Goal: Transaction & Acquisition: Download file/media

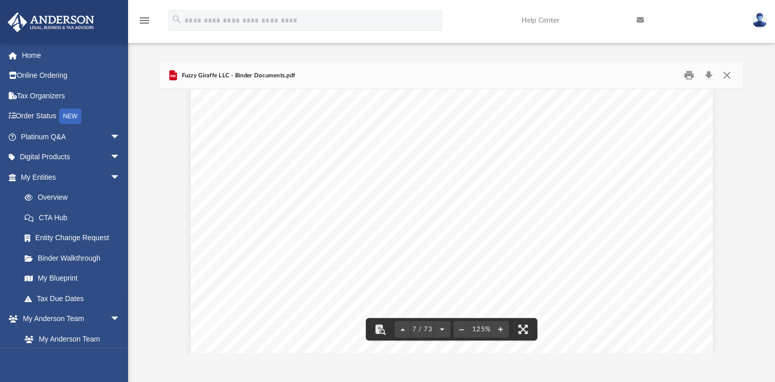
scroll to position [4176, 0]
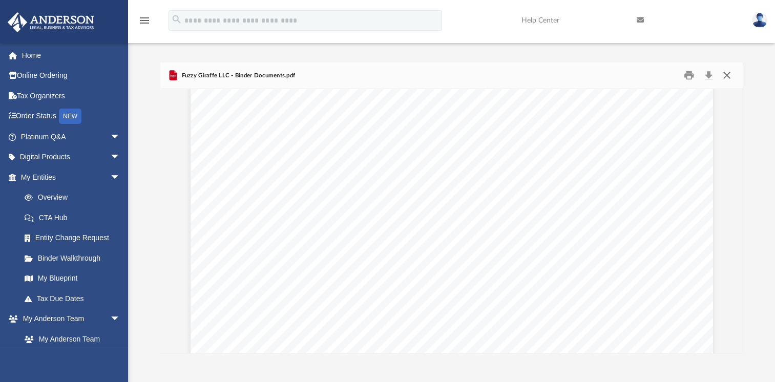
click at [725, 76] on button "Close" at bounding box center [726, 76] width 18 height 16
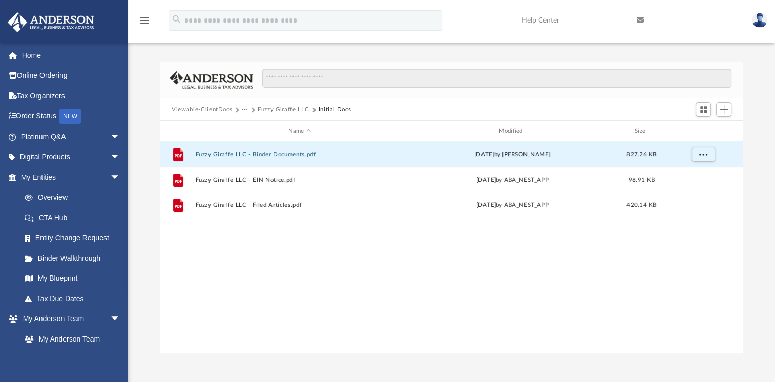
click at [216, 110] on button "Viewable-ClientDocs" at bounding box center [202, 109] width 60 height 9
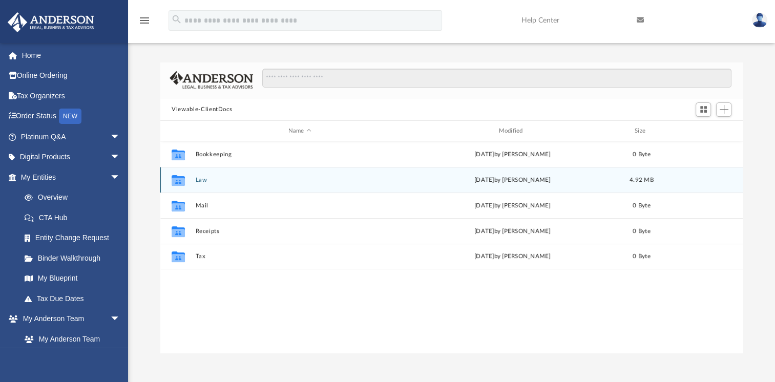
click at [177, 181] on icon "grid" at bounding box center [178, 182] width 13 height 8
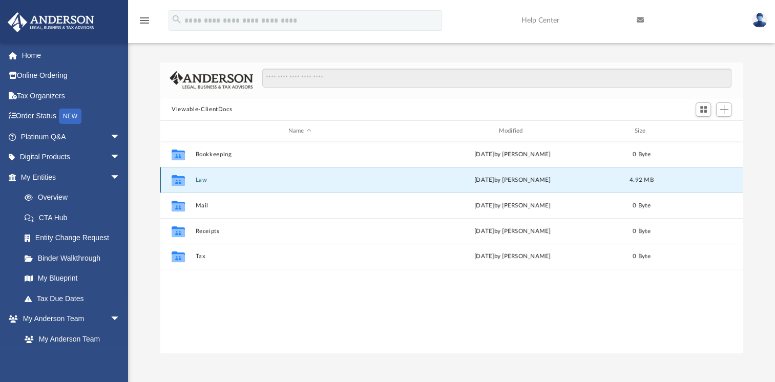
click at [199, 183] on div "Collaborated Folder Law [DATE] by [PERSON_NAME] 4.92 MB" at bounding box center [451, 180] width 582 height 26
click at [171, 180] on icon "Collaborated Folder" at bounding box center [178, 180] width 16 height 16
click at [525, 181] on div "[DATE] by [PERSON_NAME]" at bounding box center [512, 180] width 208 height 9
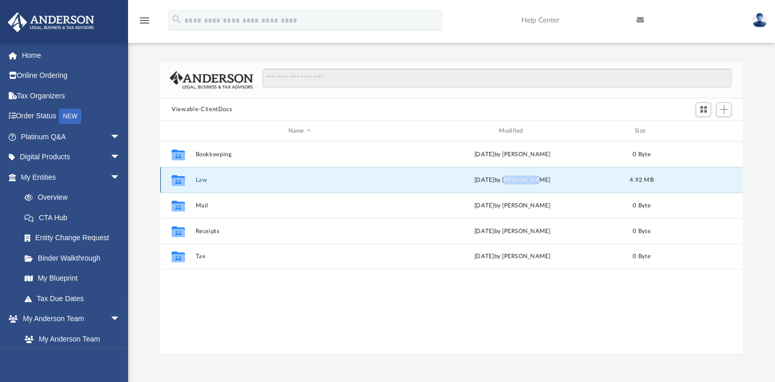
drag, startPoint x: 525, startPoint y: 181, endPoint x: 493, endPoint y: 185, distance: 31.5
click at [493, 185] on div "Collaborated Folder Law [DATE] by [PERSON_NAME] 4.92 MB" at bounding box center [451, 180] width 582 height 26
click at [182, 181] on icon "grid" at bounding box center [178, 182] width 13 height 8
drag, startPoint x: 182, startPoint y: 181, endPoint x: 294, endPoint y: 183, distance: 111.7
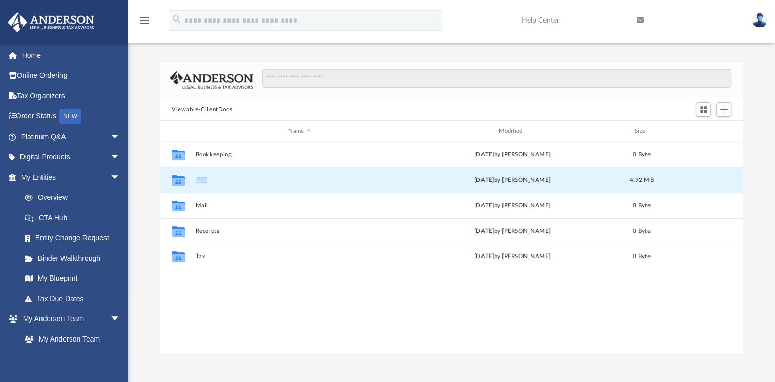
click at [294, 183] on button "Law" at bounding box center [300, 180] width 208 height 7
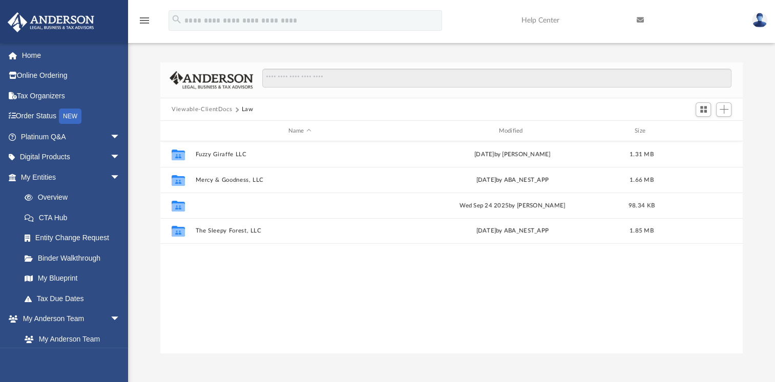
click at [255, 206] on button "The Fuzzy Animal Kingdom, Inc" at bounding box center [300, 205] width 208 height 7
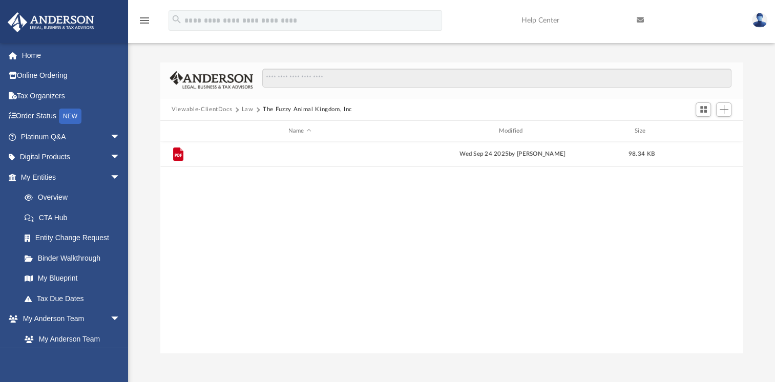
click at [299, 153] on button "The Fuzzy Animal Kingdom, Inc - EIN Notice.pdf" at bounding box center [300, 154] width 208 height 7
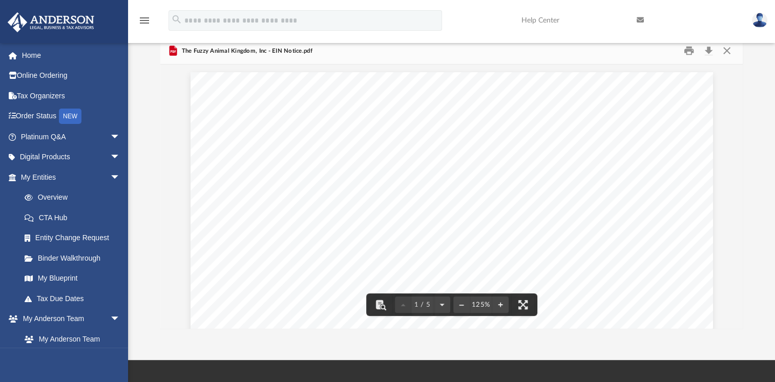
scroll to position [0, 0]
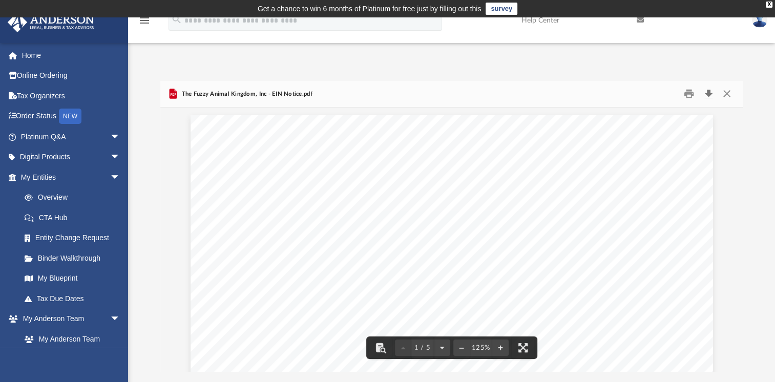
click at [707, 96] on button "Download" at bounding box center [708, 94] width 18 height 16
click at [384, 75] on div "Difficulty viewing your box folder? You can also access your account directly o…" at bounding box center [451, 215] width 647 height 313
click at [727, 92] on button "Close" at bounding box center [726, 94] width 18 height 16
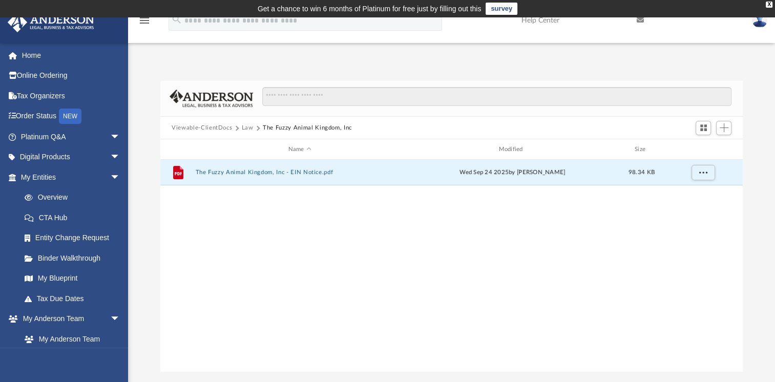
click at [247, 127] on button "Law" at bounding box center [248, 127] width 12 height 9
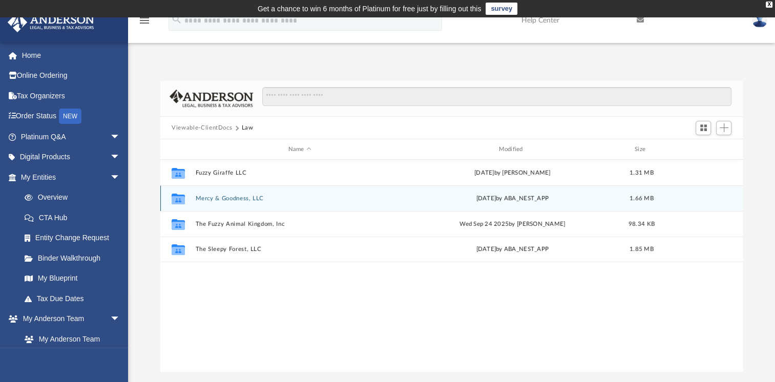
click at [241, 202] on div "Collaborated Folder Mercy & Goodness, LLC [DATE] by ABA_NEST_APP 1.66 MB" at bounding box center [451, 198] width 582 height 26
